Goal: Information Seeking & Learning: Learn about a topic

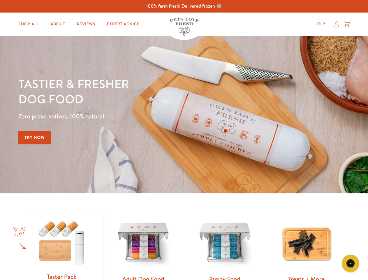
click at [184, 140] on div "Tastier & fresher dog food Zero preservatives. 100% natural. Try Now" at bounding box center [128, 114] width 221 height 77
click at [350, 263] on icon "Gorgias live chat" at bounding box center [351, 263] width 6 height 6
